Goal: Find contact information: Find contact information

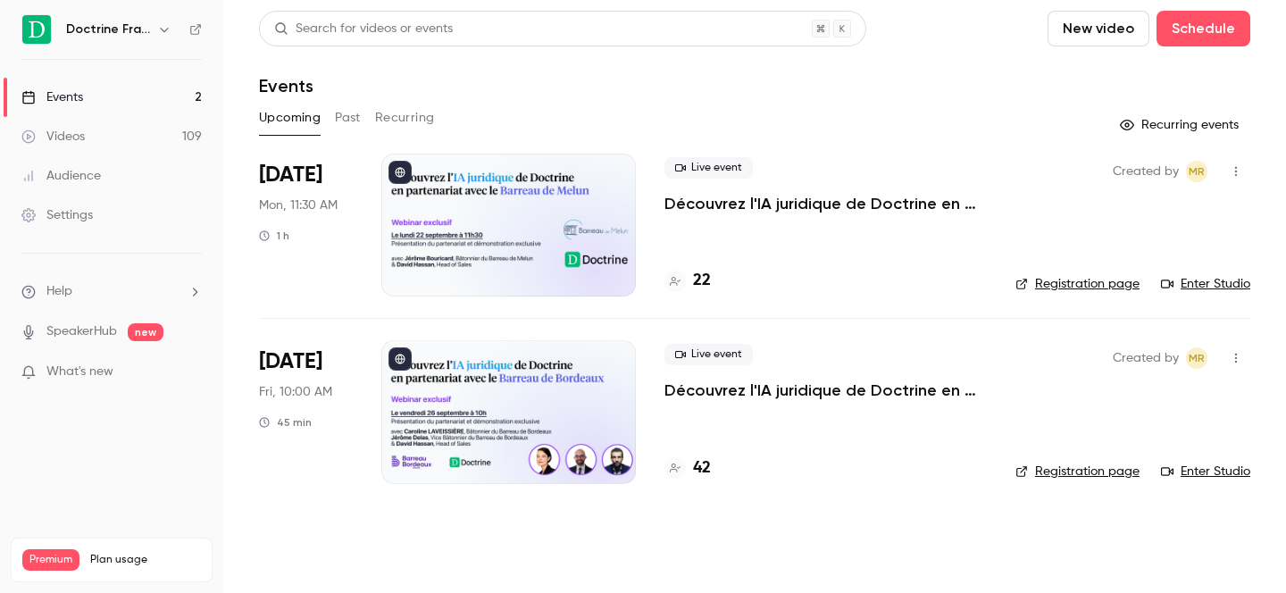
click at [155, 34] on button "button" at bounding box center [164, 29] width 21 height 21
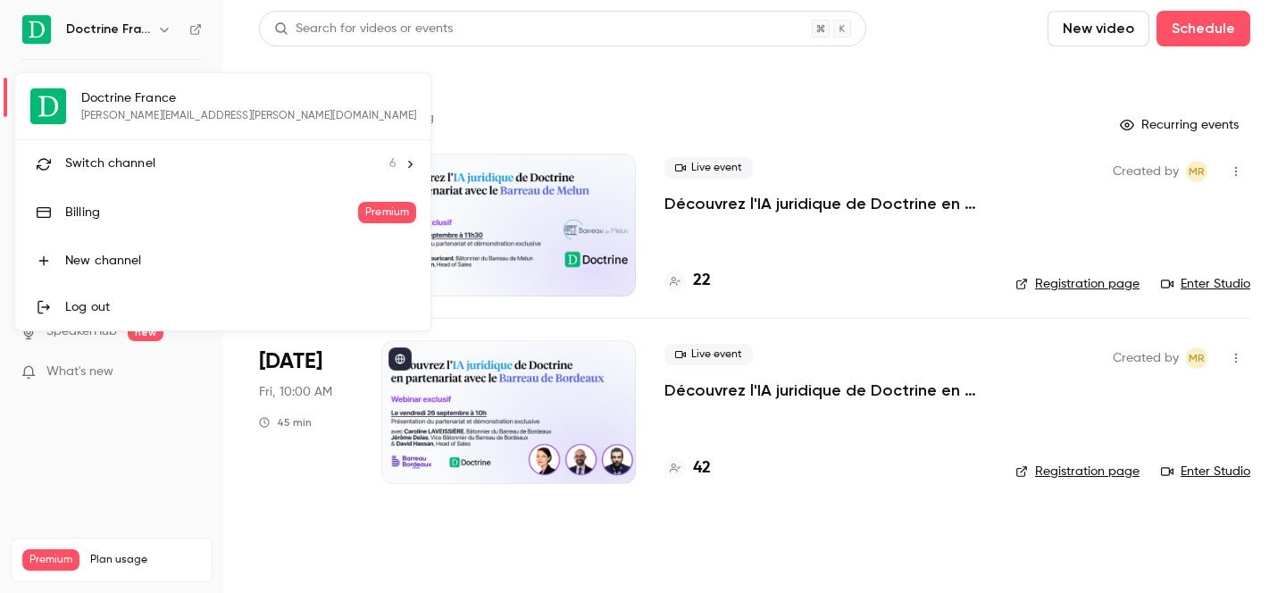
click at [147, 171] on span "Switch channel" at bounding box center [110, 163] width 90 height 19
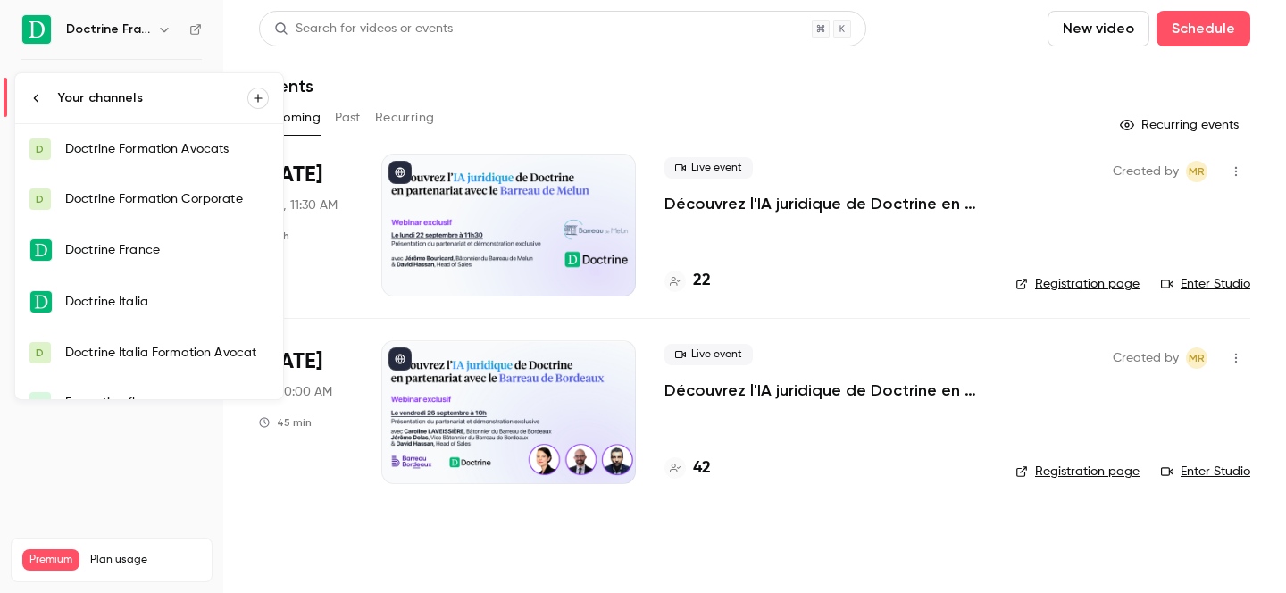
click at [162, 193] on div "Doctrine Formation Corporate" at bounding box center [167, 199] width 204 height 18
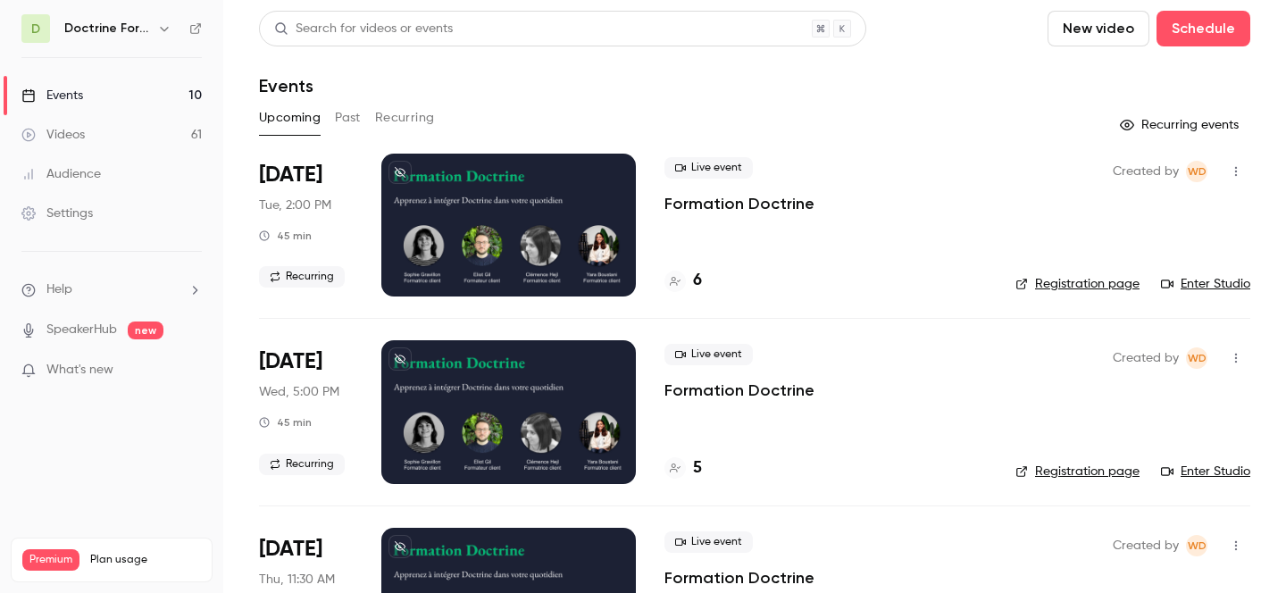
click at [150, 31] on div "Doctrine Formation Corporate" at bounding box center [119, 28] width 111 height 21
click at [163, 29] on icon "button" at bounding box center [164, 29] width 8 height 4
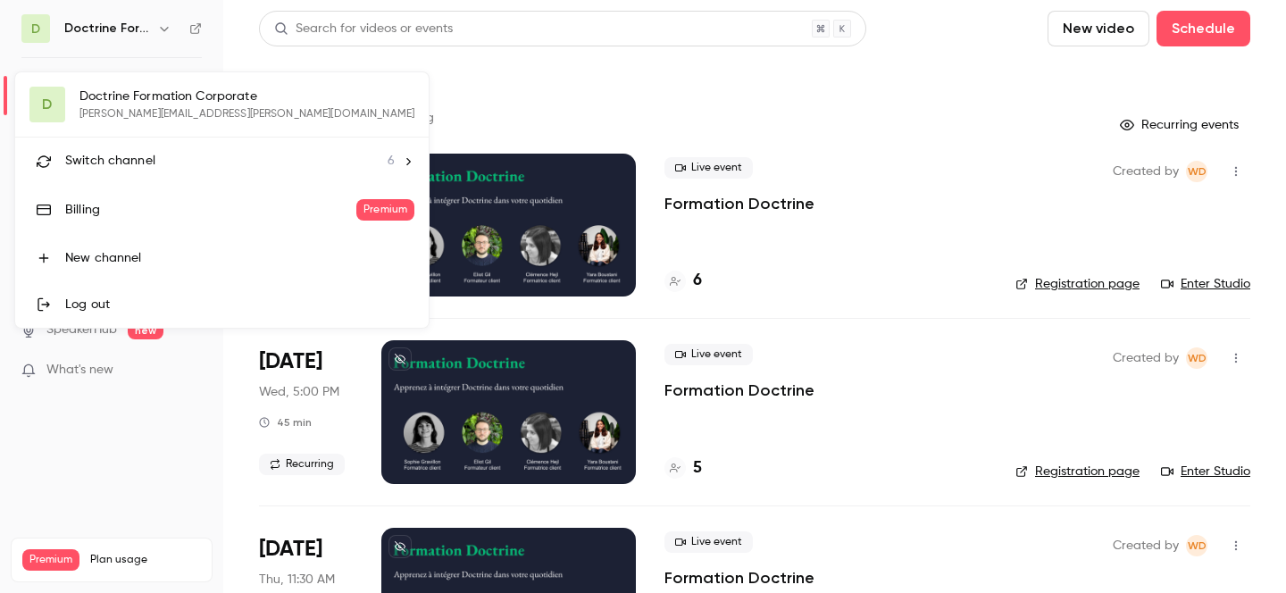
click at [163, 160] on div "Switch channel 6" at bounding box center [229, 161] width 329 height 19
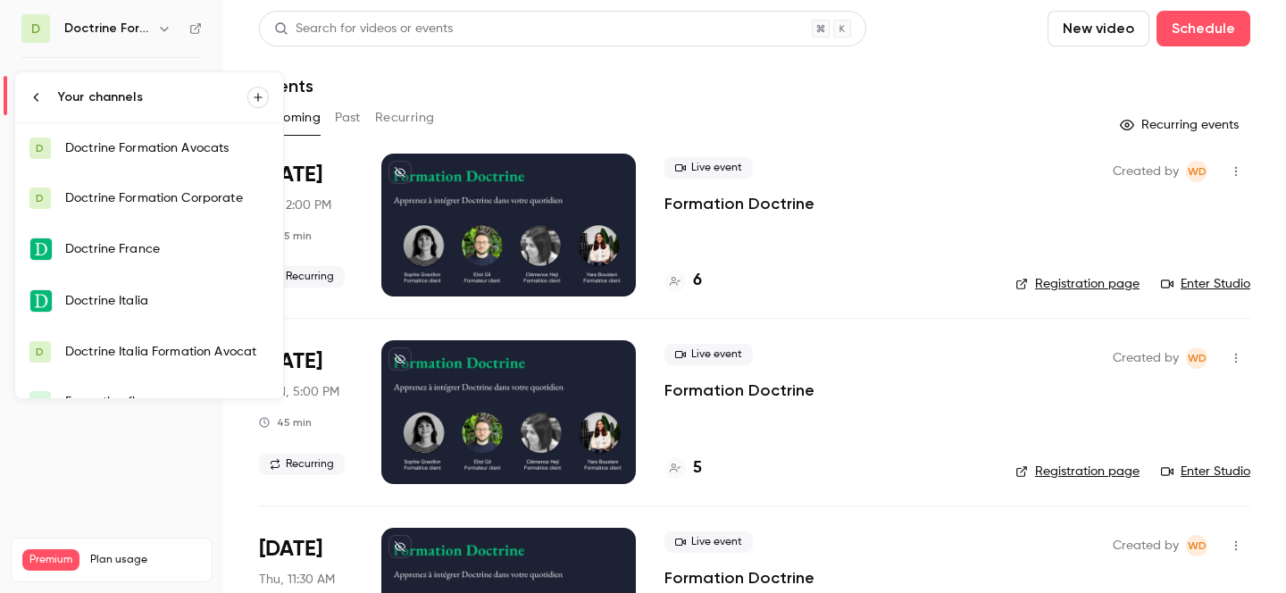
click at [129, 159] on link "D Doctrine Formation Avocats" at bounding box center [149, 148] width 268 height 50
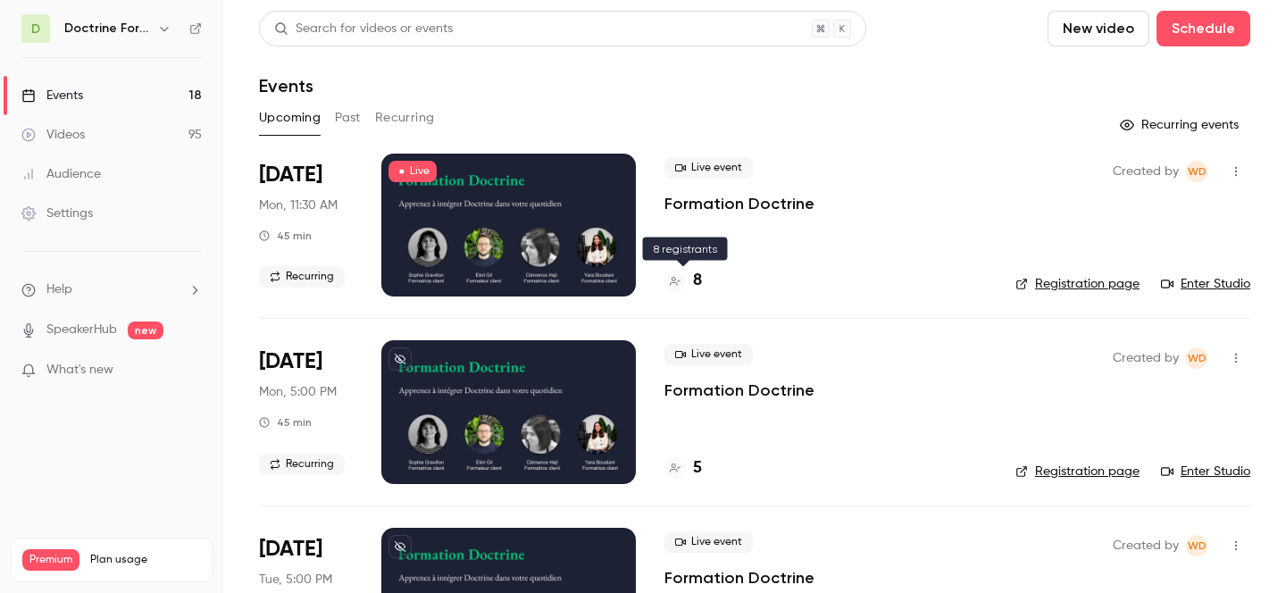
click at [693, 279] on h4 "8" at bounding box center [697, 281] width 9 height 24
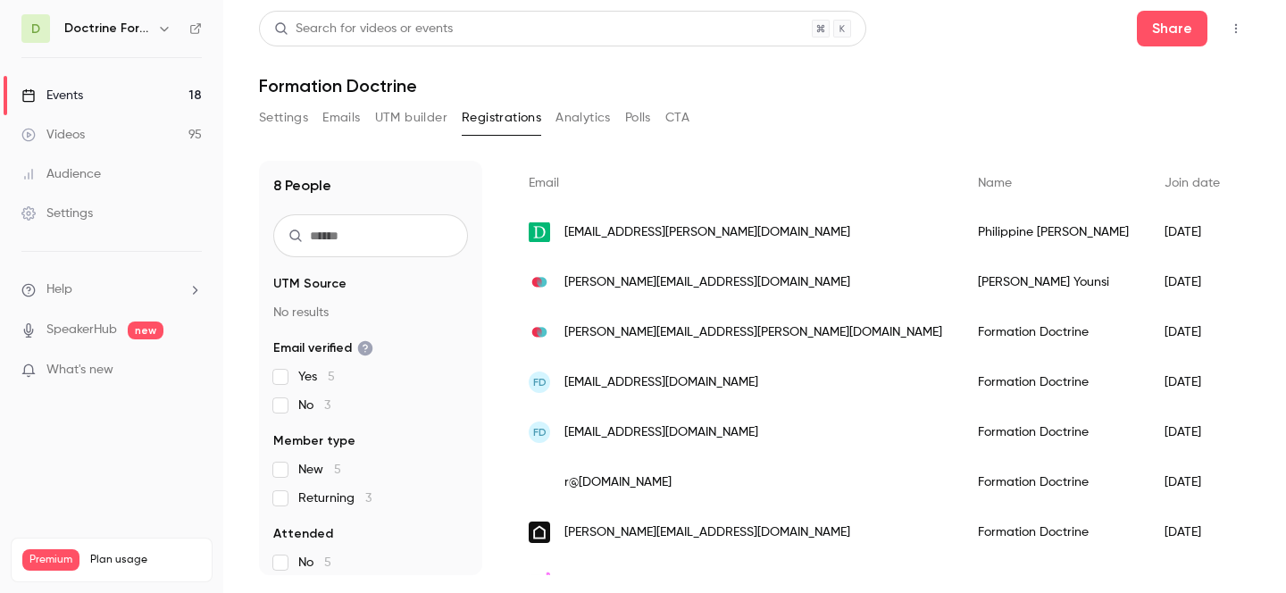
scroll to position [137, 0]
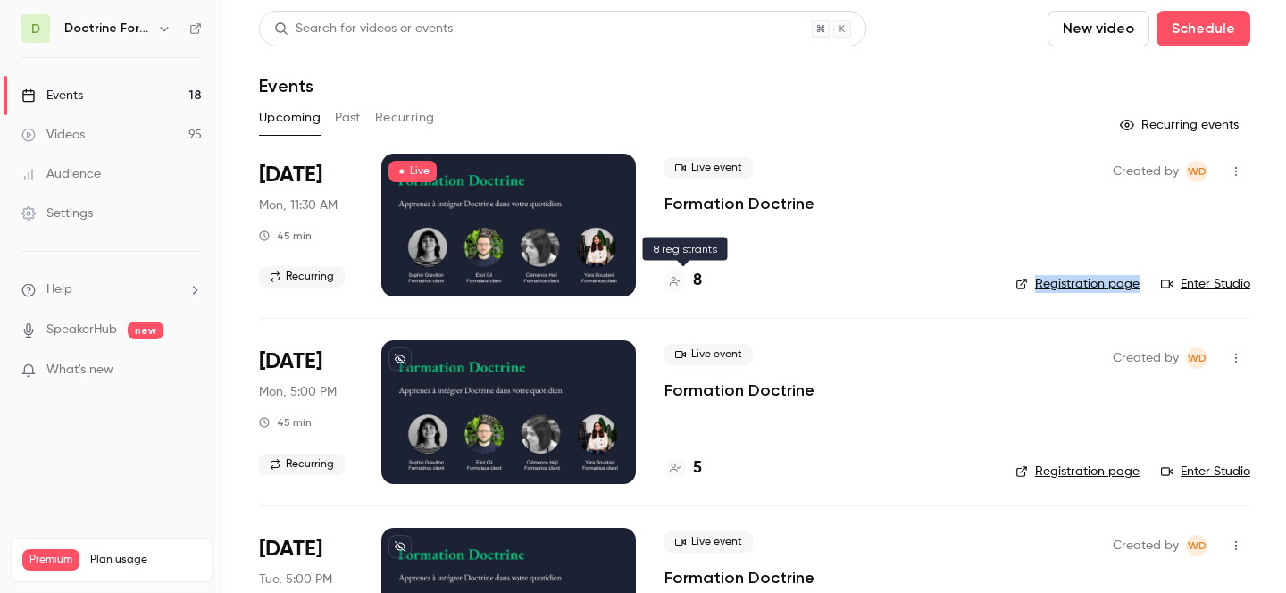
click at [689, 278] on div "8" at bounding box center [682, 281] width 37 height 24
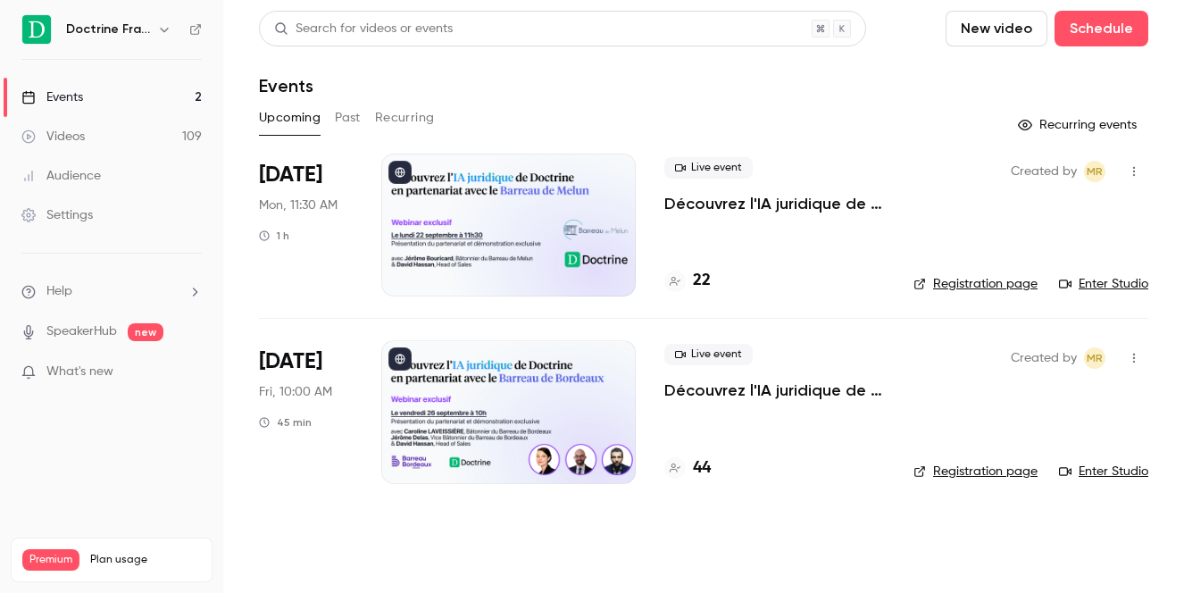
click at [138, 36] on h6 "Doctrine France" at bounding box center [108, 30] width 84 height 18
click at [162, 29] on icon "button" at bounding box center [164, 30] width 8 height 4
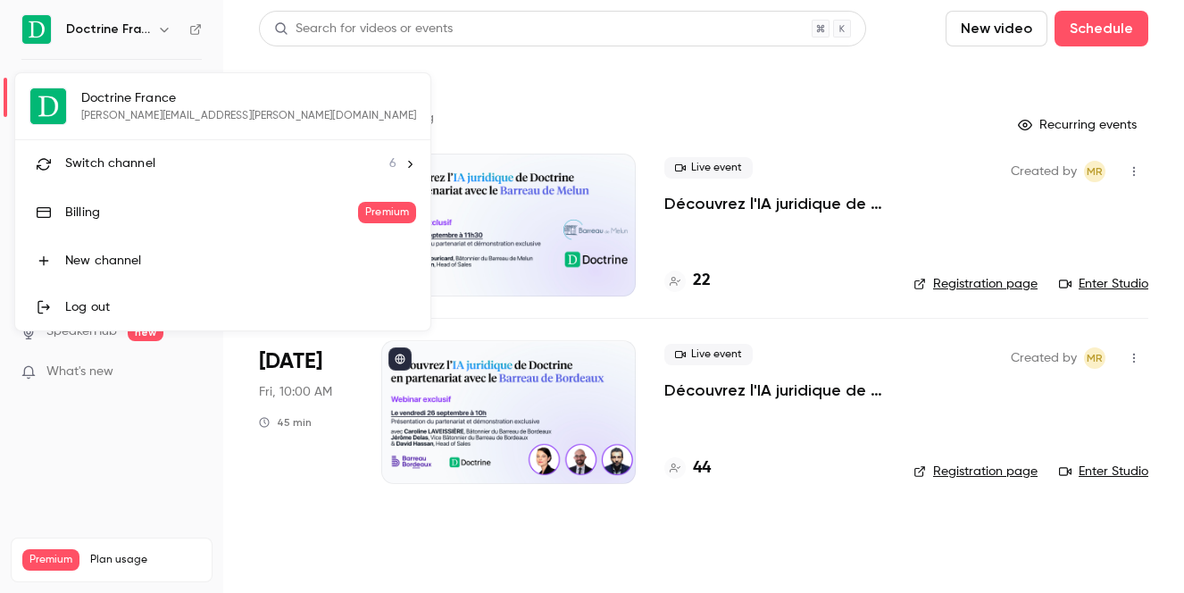
click at [129, 156] on span "Switch channel" at bounding box center [110, 163] width 90 height 19
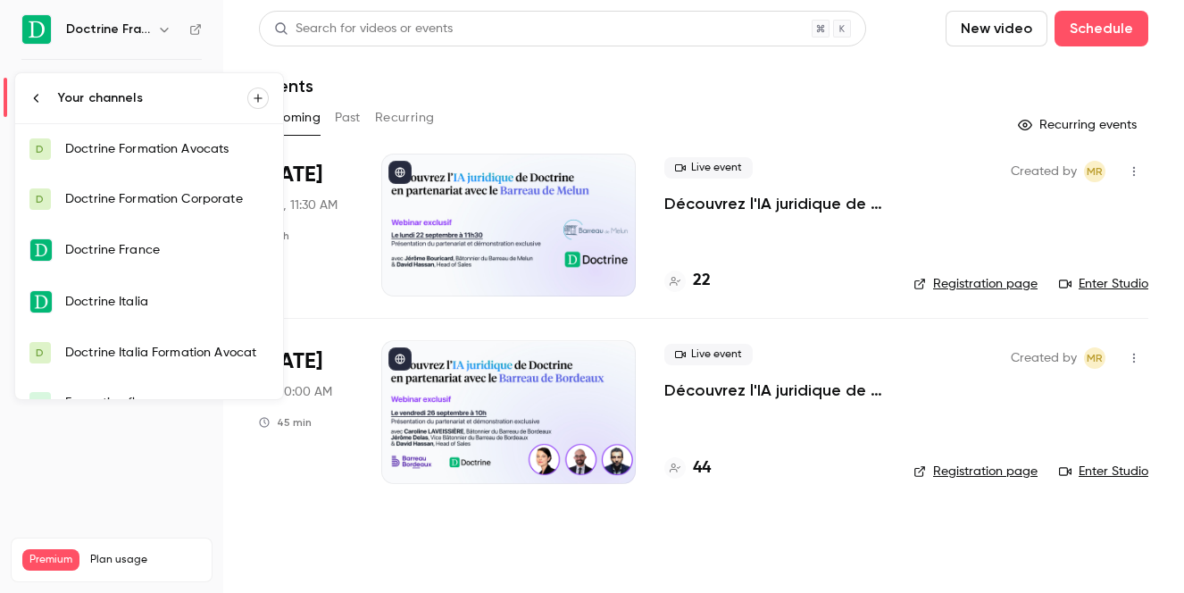
click at [163, 200] on div "Doctrine Formation Corporate" at bounding box center [167, 199] width 204 height 18
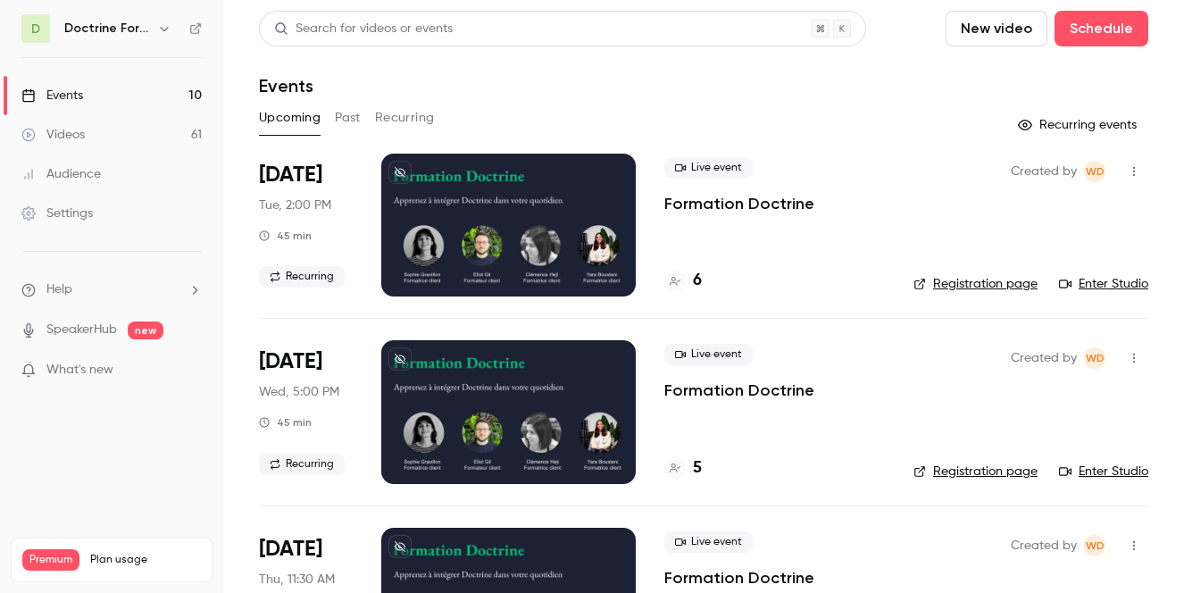
click at [344, 116] on button "Past" at bounding box center [348, 118] width 26 height 29
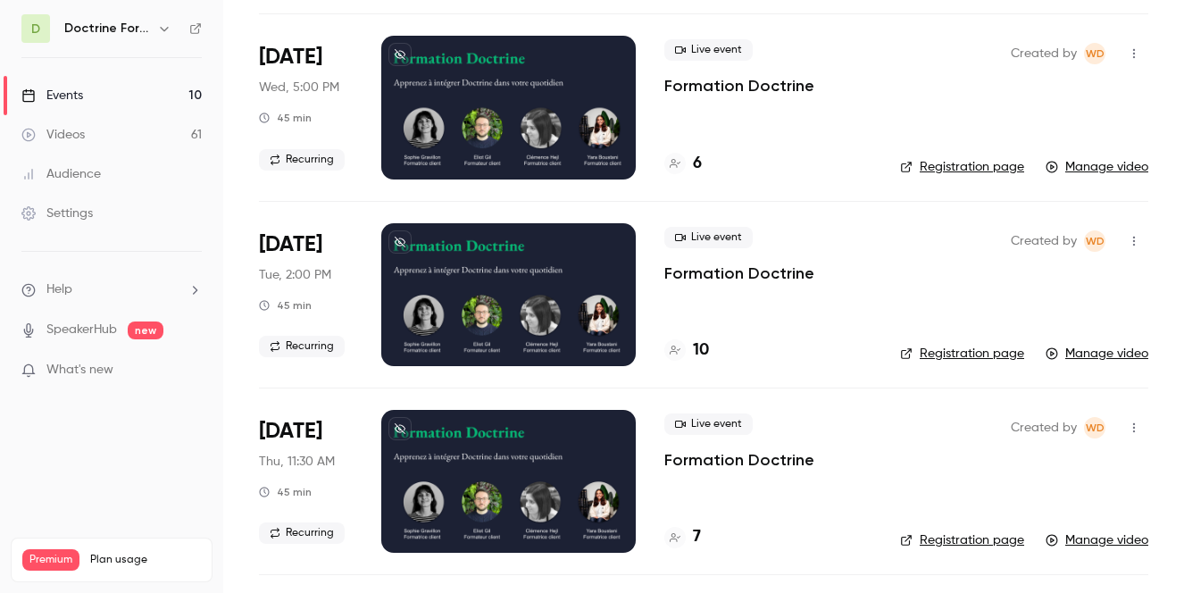
scroll to position [307, 0]
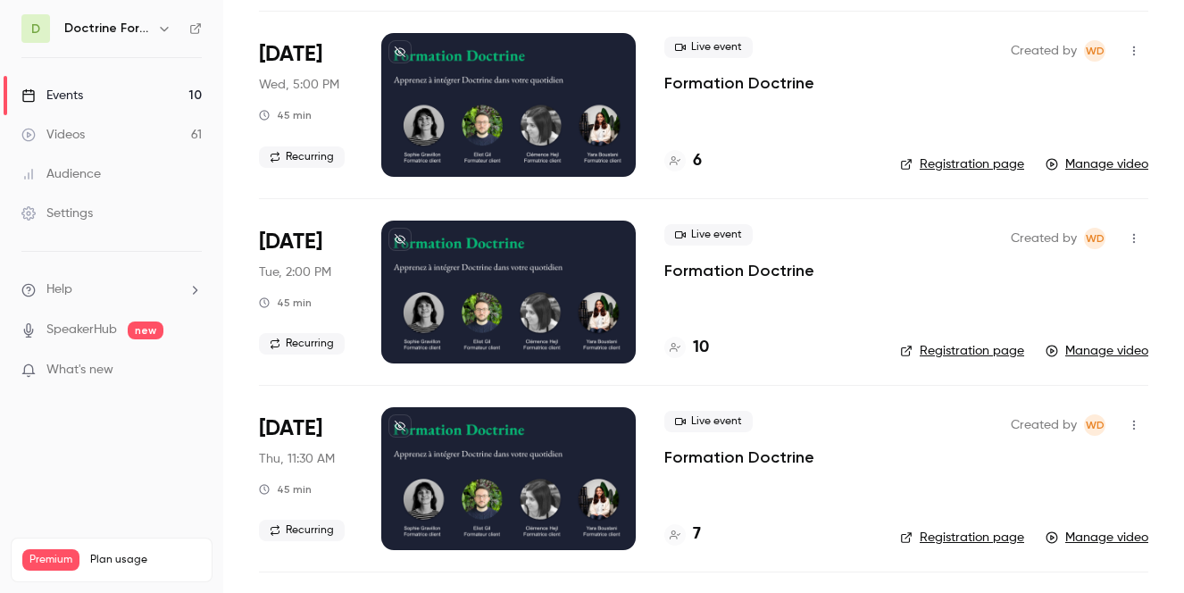
click at [695, 355] on h4 "10" at bounding box center [701, 348] width 16 height 24
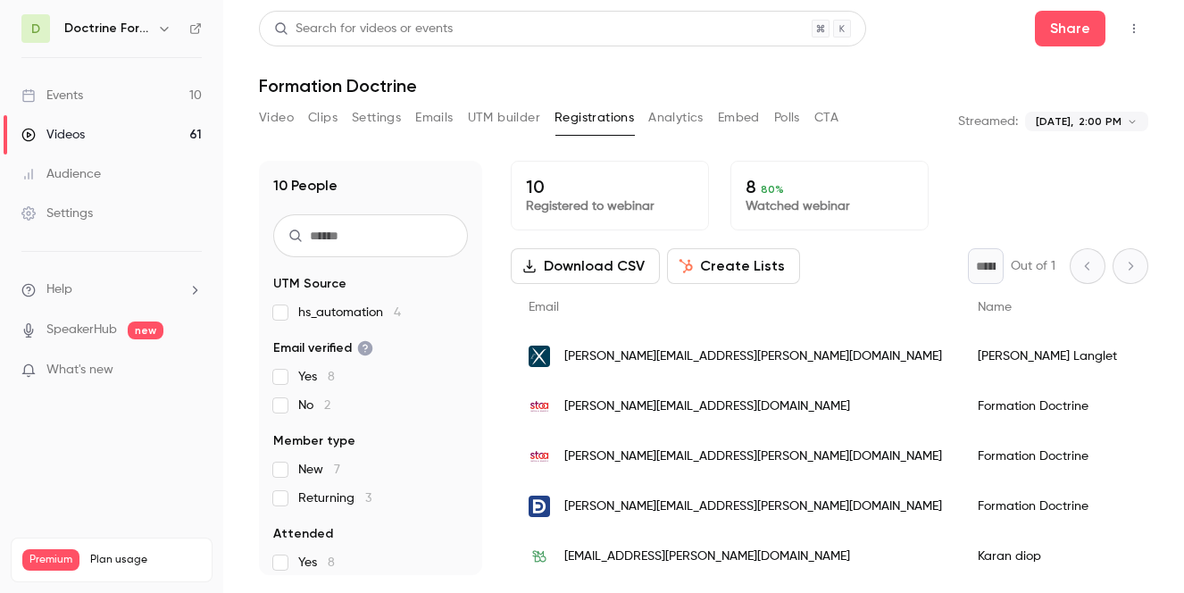
click at [677, 123] on button "Analytics" at bounding box center [675, 118] width 55 height 29
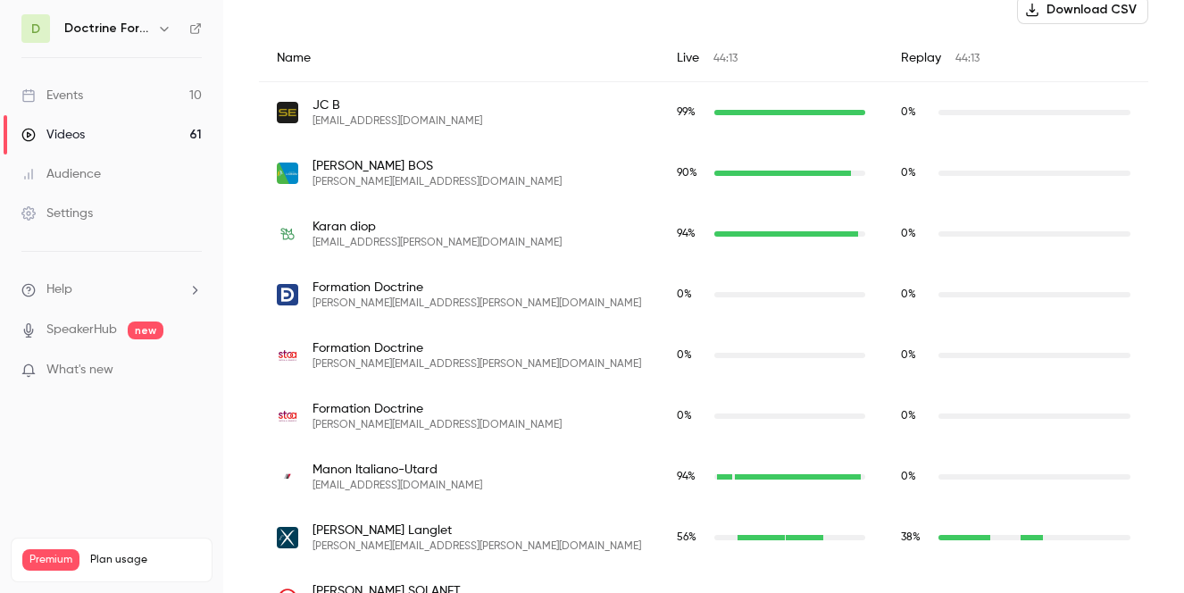
scroll to position [640, 0]
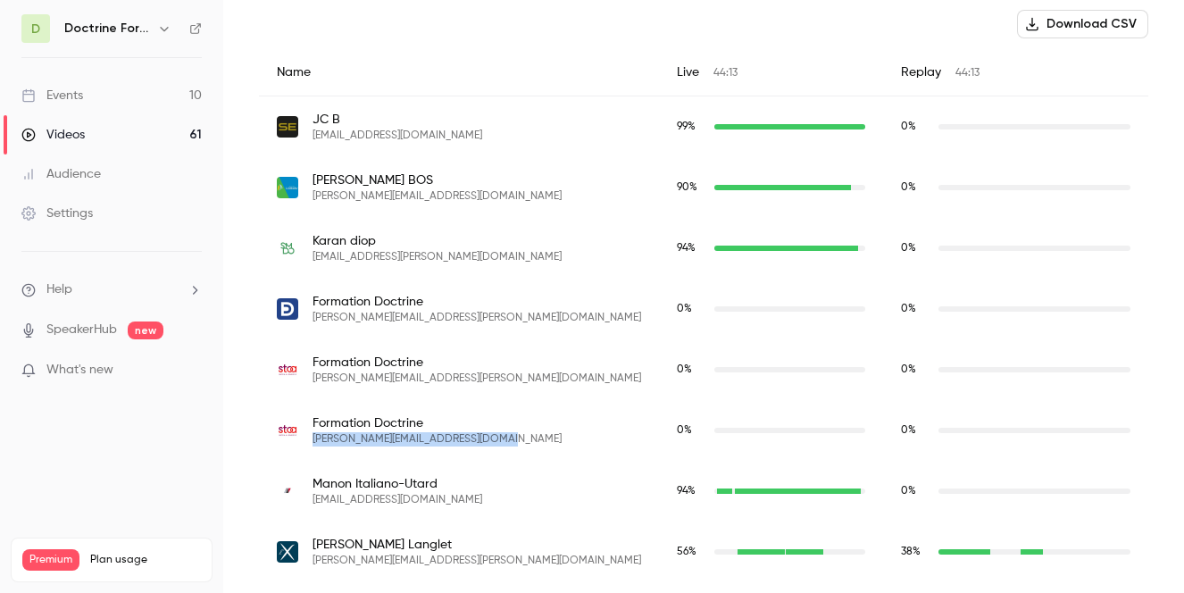
drag, startPoint x: 496, startPoint y: 444, endPoint x: 309, endPoint y: 439, distance: 187.5
click at [309, 439] on div "Formation Doctrine [PERSON_NAME][EMAIL_ADDRESS][DOMAIN_NAME]" at bounding box center [459, 430] width 364 height 32
copy span "[PERSON_NAME][EMAIL_ADDRESS][DOMAIN_NAME]"
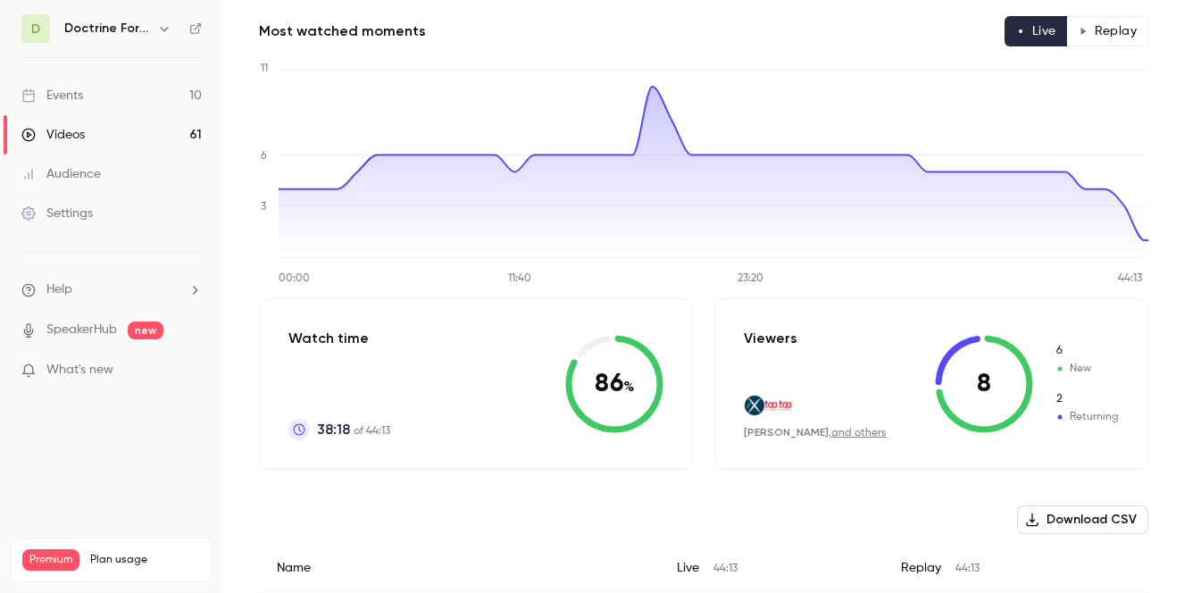
scroll to position [0, 0]
